Goal: Complete application form

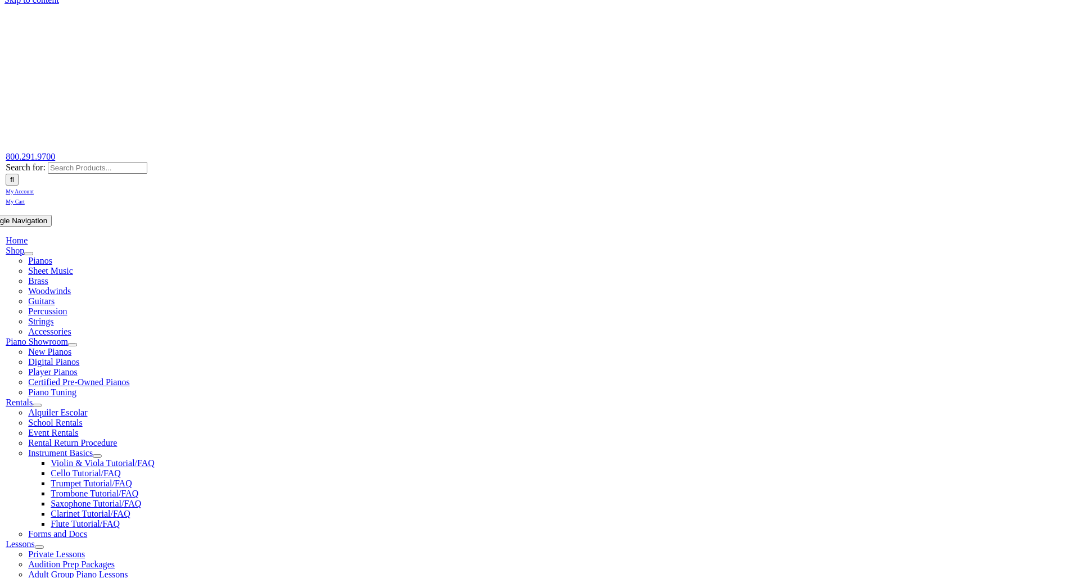
scroll to position [70, 0]
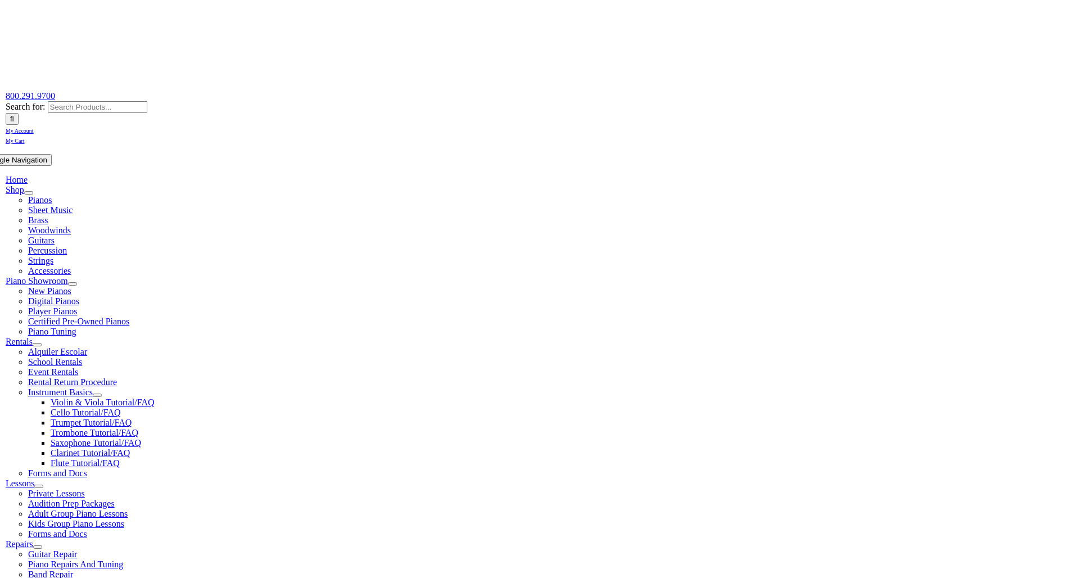
type input "pic"
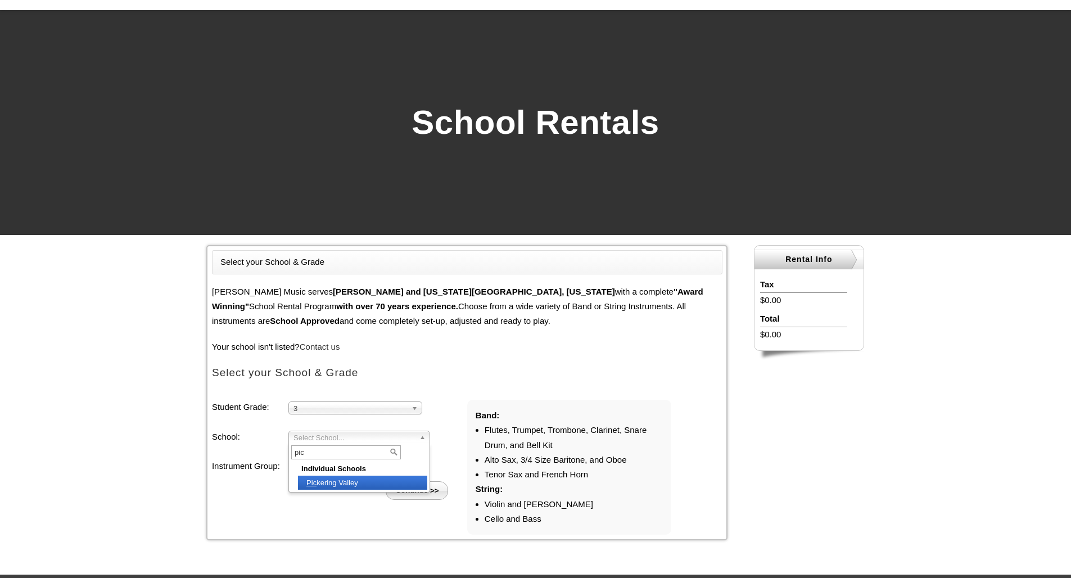
click at [316, 484] on li "Pic kering Valley" at bounding box center [362, 483] width 129 height 14
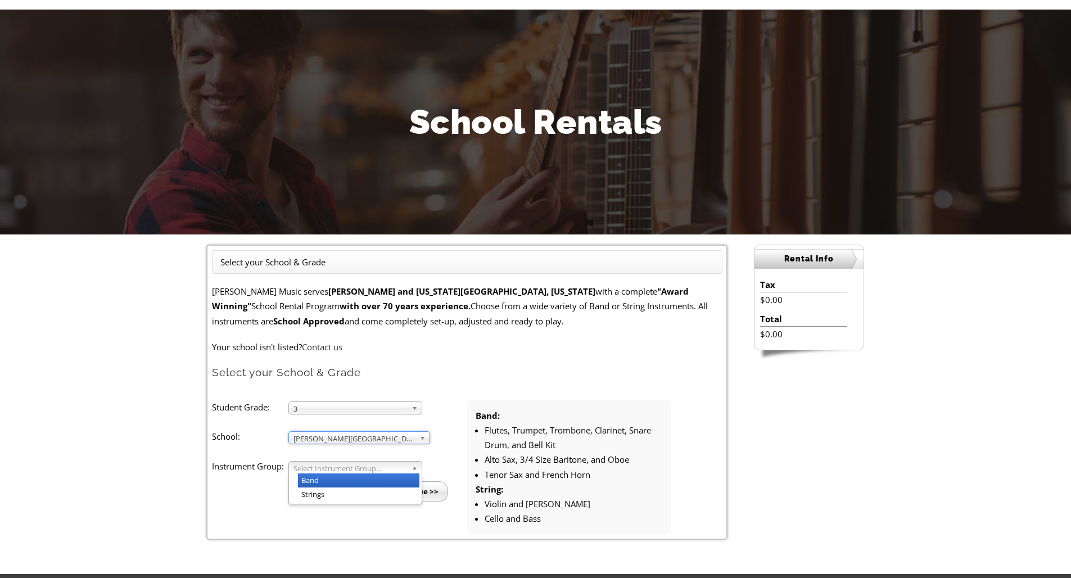
click at [327, 465] on span "Select Instrument Group..." at bounding box center [351, 468] width 114 height 13
click at [319, 490] on li "Strings" at bounding box center [358, 495] width 121 height 14
click at [438, 487] on input "Continue >>" at bounding box center [416, 491] width 65 height 20
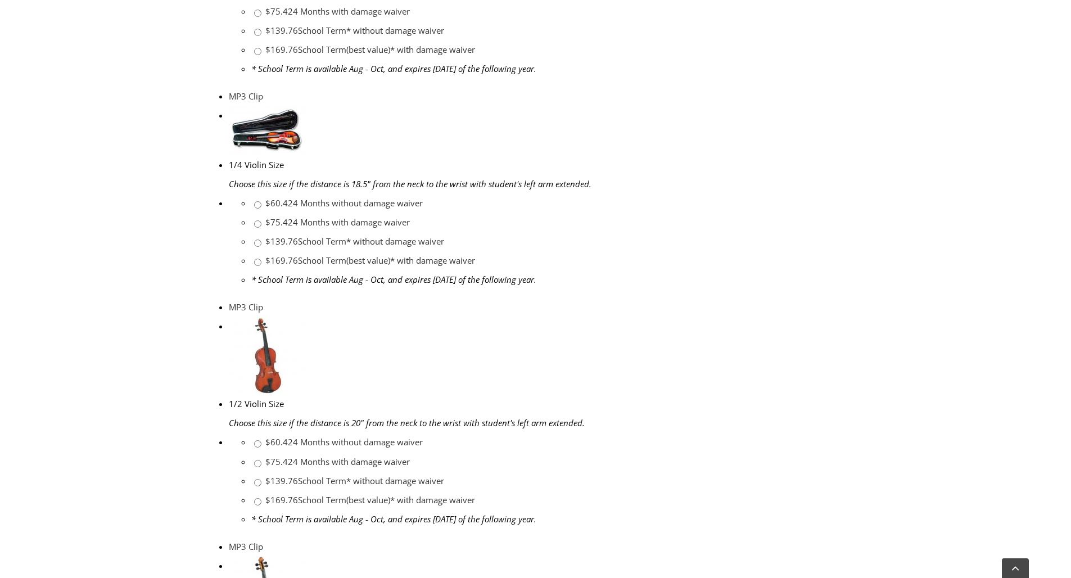
scroll to position [926, 0]
